Goal: Information Seeking & Learning: Learn about a topic

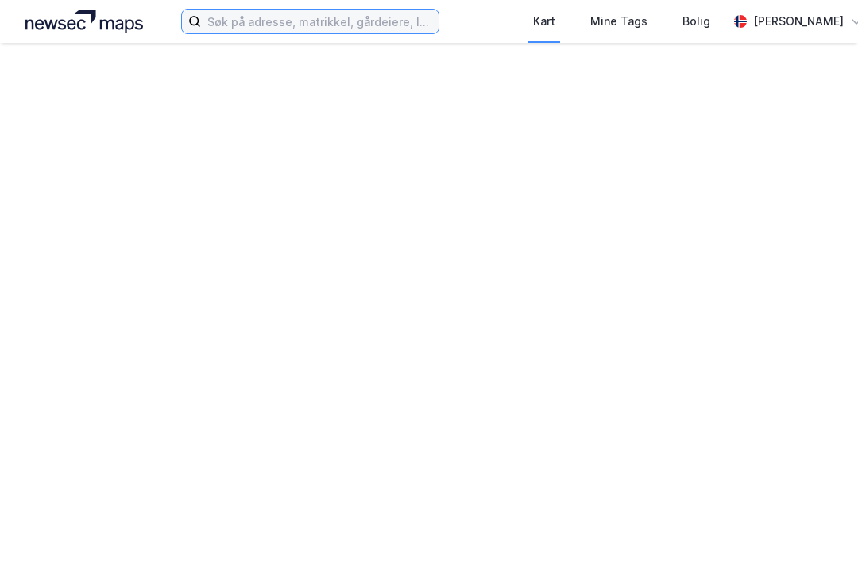
click at [201, 15] on input at bounding box center [320, 22] width 238 height 24
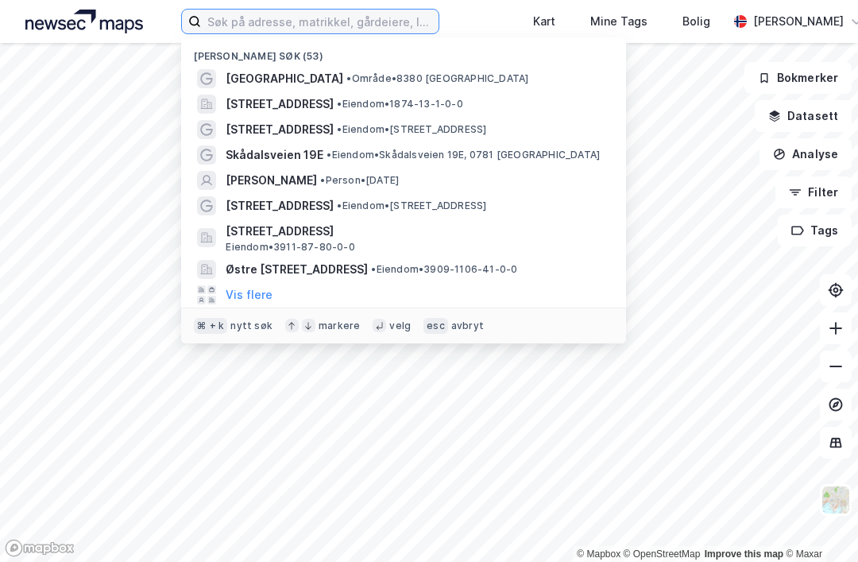
click at [201, 17] on input at bounding box center [320, 22] width 238 height 24
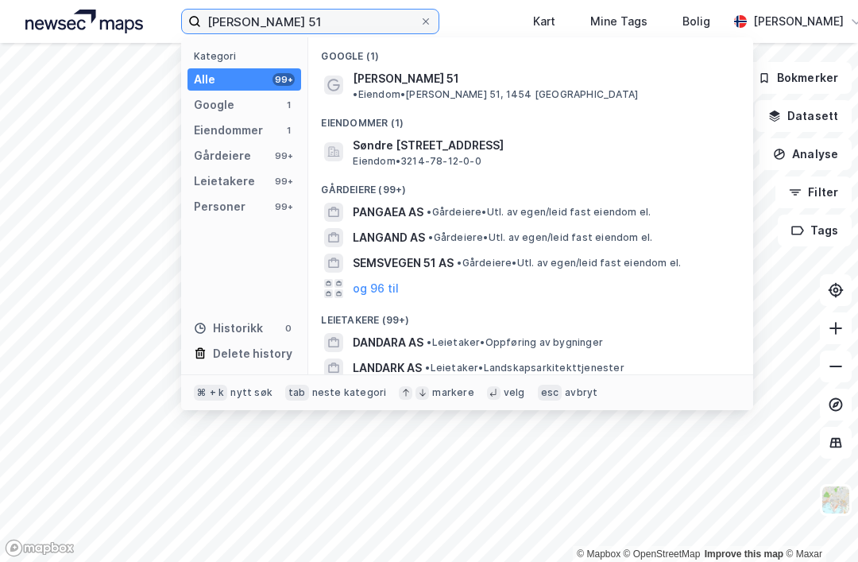
type input "[PERSON_NAME] 51"
click at [485, 88] on span "• Eiendom • [PERSON_NAME] 51, 1454 [GEOGRAPHIC_DATA]" at bounding box center [495, 94] width 285 height 13
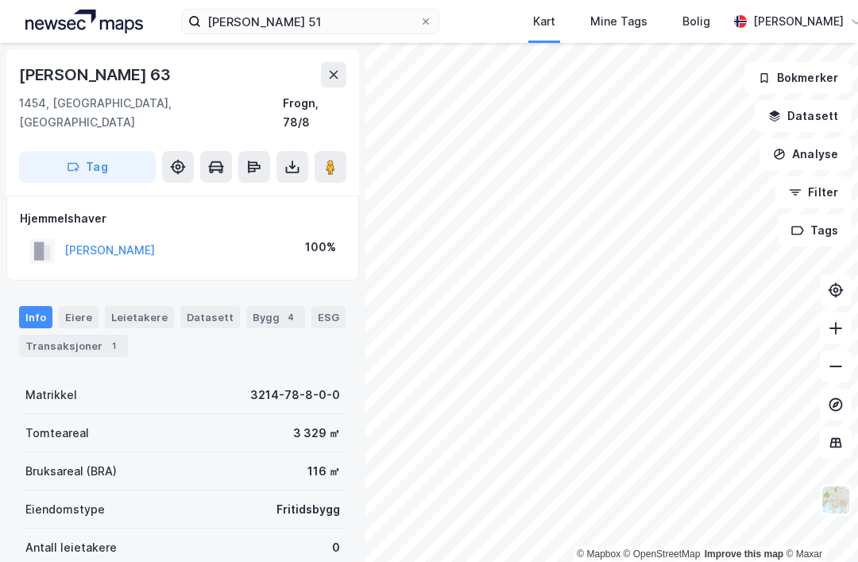
click at [291, 165] on icon at bounding box center [292, 167] width 6 height 4
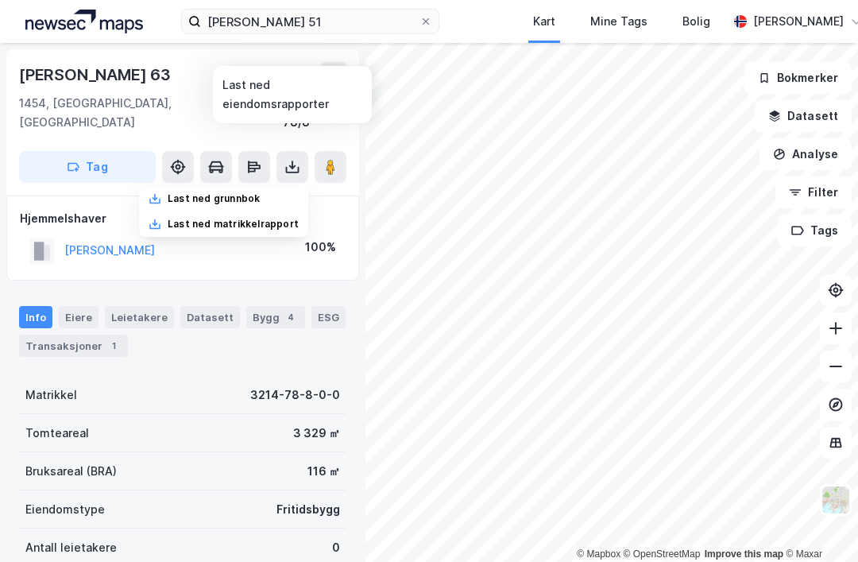
click at [201, 192] on div "Last ned grunnbok" at bounding box center [214, 198] width 92 height 13
